Goal: Task Accomplishment & Management: Complete application form

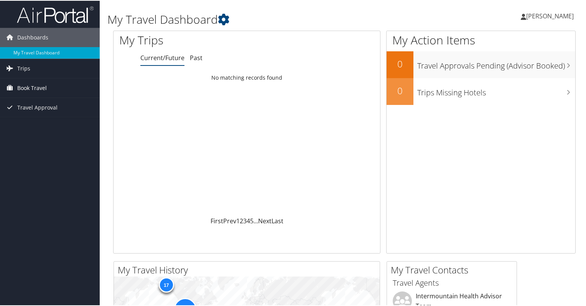
click at [35, 87] on span "Book Travel" at bounding box center [32, 87] width 30 height 19
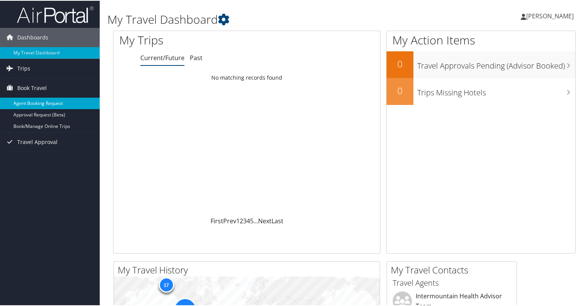
click at [48, 102] on link "Agent Booking Request" at bounding box center [50, 102] width 100 height 11
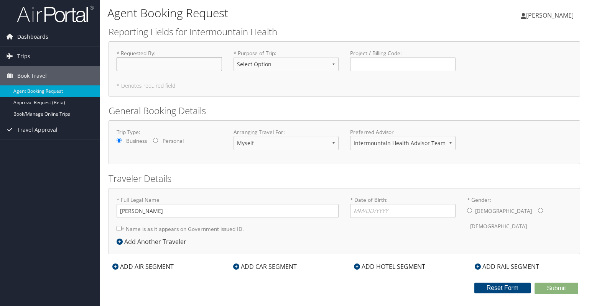
click at [170, 67] on input "* Requested By : Required" at bounding box center [169, 64] width 105 height 14
type input "[PERSON_NAME]"
click at [271, 64] on select "Select Option 3rd Party Reimbursable Business CME Conf or Education Groups Pers…" at bounding box center [285, 64] width 105 height 14
select select "Business"
click at [233, 57] on select "Select Option 3rd Party Reimbursable Business CME Conf or Education Groups Pers…" at bounding box center [285, 64] width 105 height 14
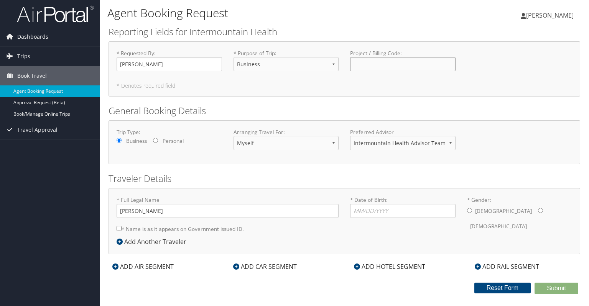
click at [369, 67] on input "Project / Billing Code : Required" at bounding box center [402, 64] width 105 height 14
type input "199000/32552"
click at [278, 138] on select "Myself Another Traveler Guest Traveler" at bounding box center [285, 143] width 105 height 14
select select "another"
click at [233, 136] on select "Myself Another Traveler Guest Traveler" at bounding box center [285, 143] width 105 height 14
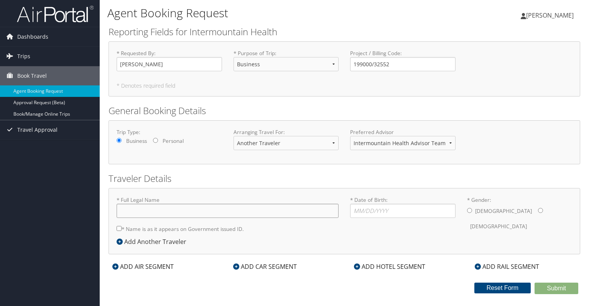
click at [216, 210] on input "* Full Legal Name" at bounding box center [228, 211] width 222 height 14
click at [248, 209] on input "* Full Legal Name" at bounding box center [228, 211] width 222 height 14
type input "[PERSON_NAME]"
click at [538, 210] on input "* Gender: [DEMOGRAPHIC_DATA] [DEMOGRAPHIC_DATA]" at bounding box center [540, 210] width 5 height 5
radio input "true"
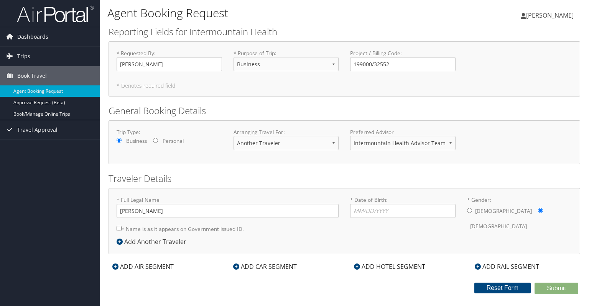
click at [392, 264] on div "ADD HOTEL SEGMENT" at bounding box center [389, 266] width 79 height 9
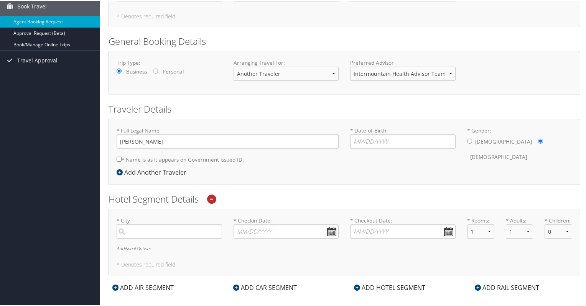
scroll to position [71, 0]
click at [196, 223] on input "search" at bounding box center [169, 230] width 105 height 14
click at [190, 247] on div "Provo (PVU UT)" at bounding box center [170, 246] width 95 height 10
click at [190, 238] on input "Provo" at bounding box center [169, 230] width 105 height 14
type input "Provo"
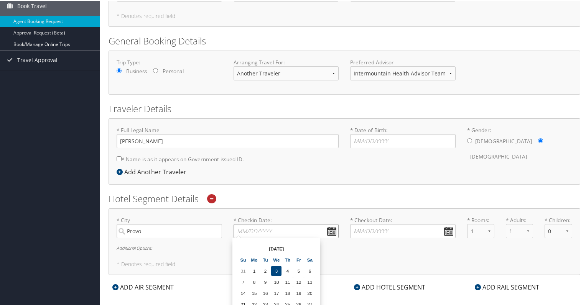
click at [330, 228] on input "* Checkin Date: Dates must be valid" at bounding box center [285, 230] width 105 height 14
click at [244, 280] on td "7" at bounding box center [243, 281] width 10 height 10
type input "[DATE]"
click at [442, 228] on input "* Checkout Date: Dates must be valid" at bounding box center [402, 230] width 105 height 14
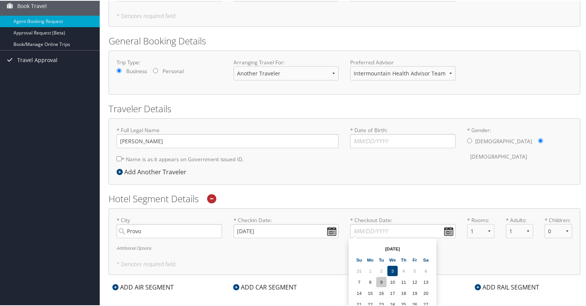
click at [381, 283] on td "9" at bounding box center [381, 281] width 10 height 10
type input "[DATE]"
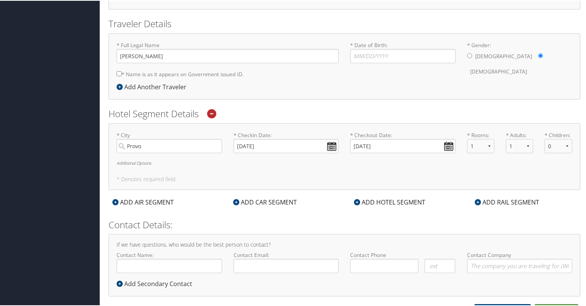
scroll to position [164, 0]
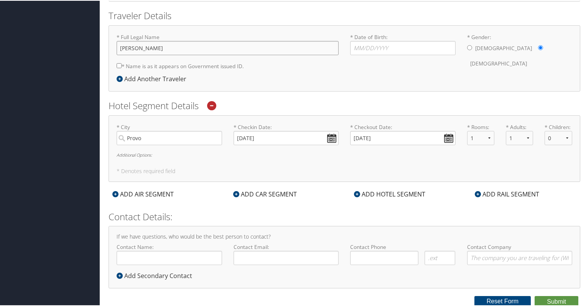
drag, startPoint x: 217, startPoint y: 49, endPoint x: 69, endPoint y: 26, distance: 149.7
click at [69, 26] on div "Dashboards My Travel Dashboard Trips Current/Future Trips Past Trips Trips Miss…" at bounding box center [294, 71] width 589 height 471
click at [170, 257] on input "Contact Name:" at bounding box center [169, 257] width 105 height 14
paste input "[PERSON_NAME]"
type input "[PERSON_NAME]"
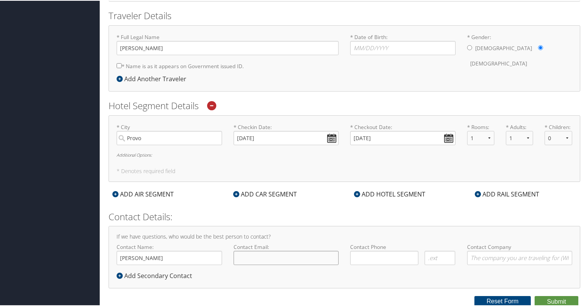
click at [265, 258] on input "Contact Email:" at bounding box center [285, 257] width 105 height 14
paste input "[PERSON_NAME][EMAIL_ADDRESS][PERSON_NAME][DOMAIN_NAME]"
type input "[PERSON_NAME][EMAIL_ADDRESS][PERSON_NAME][DOMAIN_NAME]"
drag, startPoint x: 386, startPoint y: 256, endPoint x: 394, endPoint y: 253, distance: 8.1
click at [394, 253] on input "( ) -" at bounding box center [384, 257] width 68 height 14
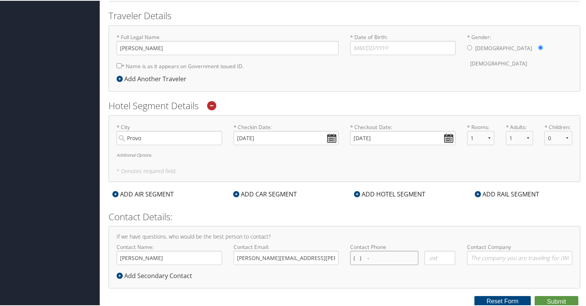
paste input "1 3) 852-9730"
click at [357, 256] on input "[PHONE_NUMBER]" at bounding box center [384, 257] width 68 height 14
click at [370, 257] on input "(385) 52-9730" at bounding box center [384, 257] width 68 height 14
click at [397, 256] on input "(385) 29-7300" at bounding box center [384, 257] width 68 height 14
type input "[PHONE_NUMBER]"
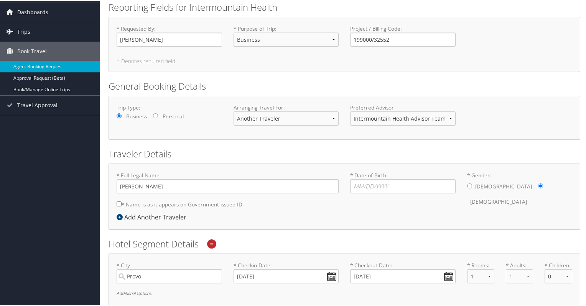
scroll to position [25, 0]
click at [403, 183] on input "* Date of Birth: Invalid Date" at bounding box center [402, 186] width 105 height 14
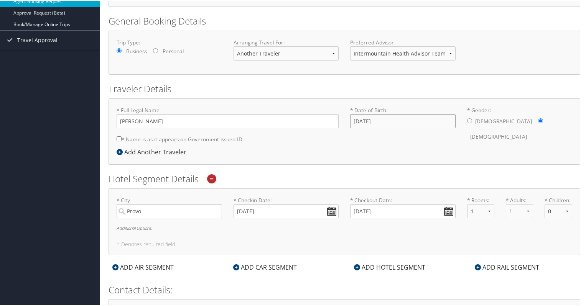
scroll to position [164, 0]
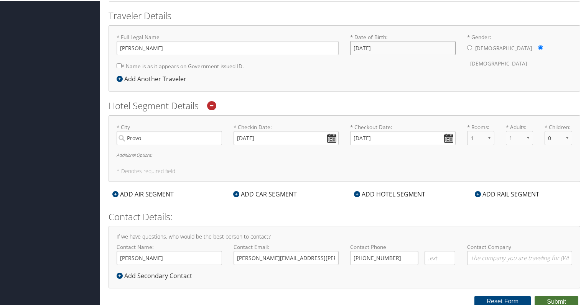
type input "[DATE]"
click at [555, 297] on button "Submit" at bounding box center [556, 301] width 44 height 11
click at [117, 63] on input "* Name is as it appears on Government issued ID." at bounding box center [119, 64] width 5 height 5
checkbox input "true"
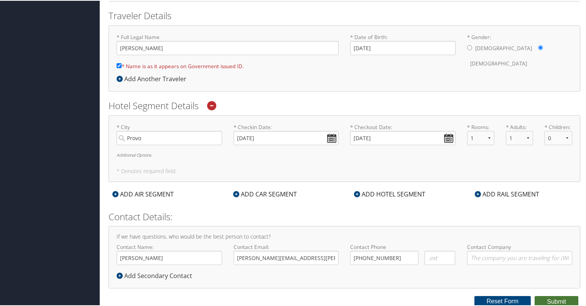
click at [559, 300] on button "Submit" at bounding box center [556, 301] width 44 height 11
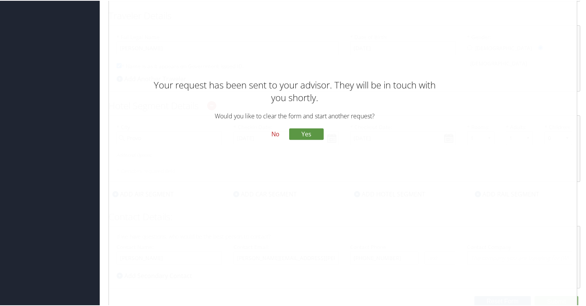
click at [276, 135] on button "No" at bounding box center [275, 134] width 20 height 13
